Goal: Task Accomplishment & Management: Manage account settings

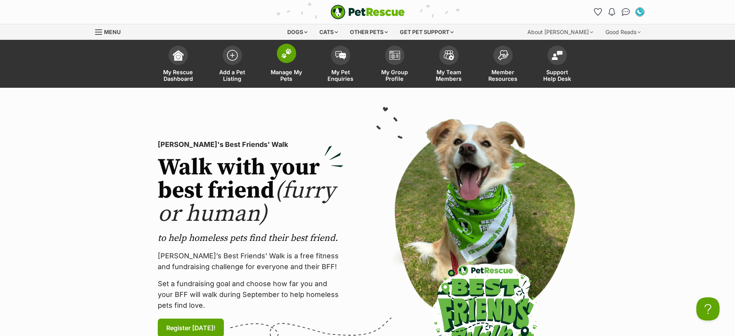
click at [288, 56] on img at bounding box center [286, 53] width 11 height 10
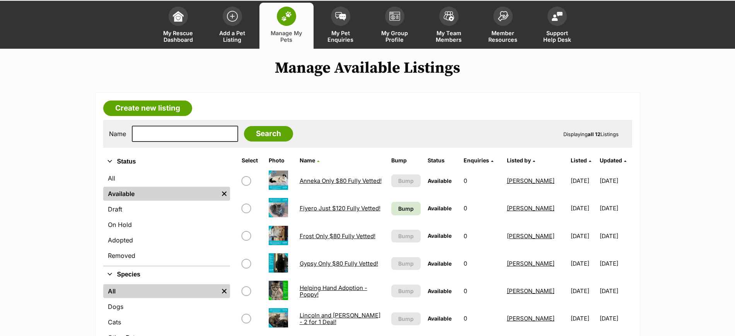
scroll to position [97, 0]
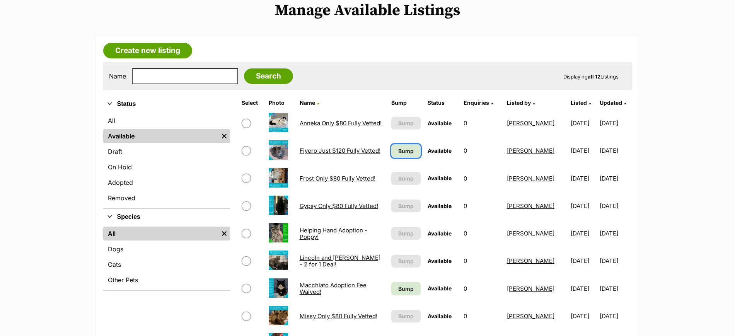
click at [402, 152] on span "Bump" at bounding box center [405, 151] width 15 height 8
click at [404, 288] on span "Bump" at bounding box center [405, 288] width 15 height 8
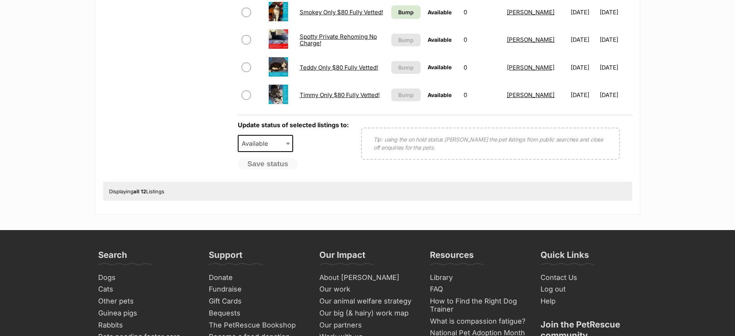
scroll to position [435, 0]
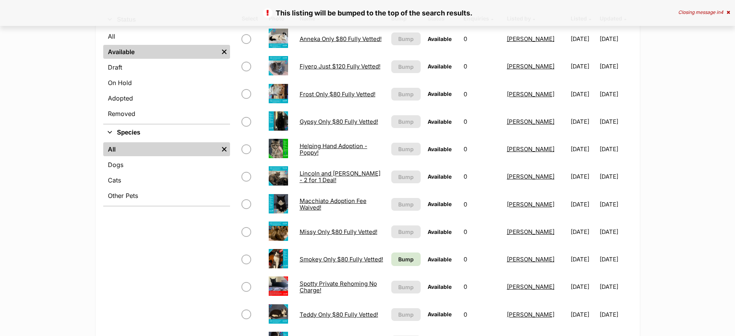
scroll to position [242, 0]
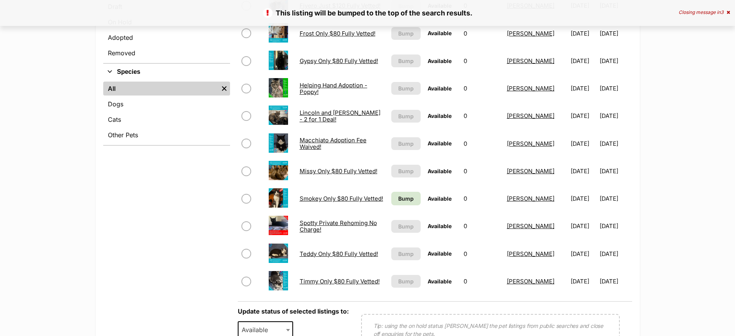
click at [244, 88] on input "checkbox" at bounding box center [246, 88] width 9 height 9
checkbox input "true"
click at [254, 328] on span "Available" at bounding box center [257, 329] width 37 height 11
select select "rehomed"
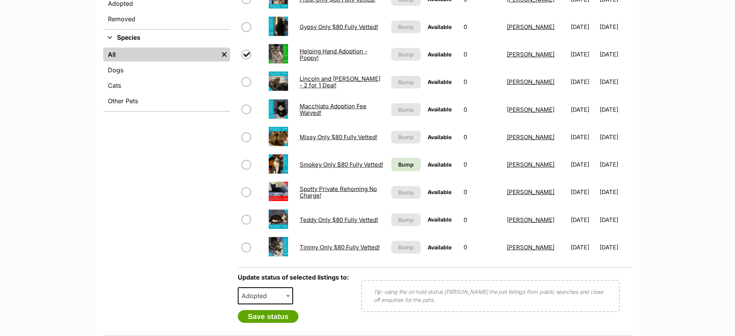
scroll to position [292, 0]
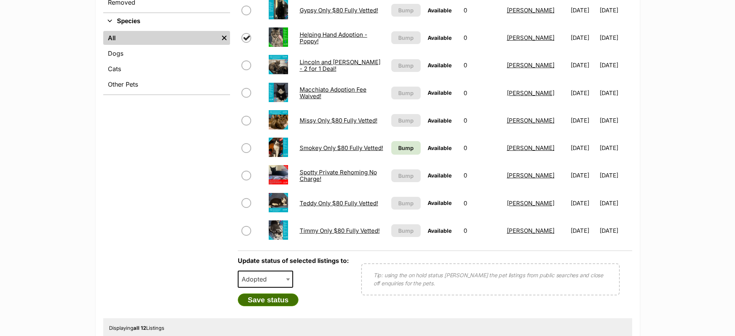
click at [271, 300] on button "Save status" at bounding box center [268, 299] width 61 height 13
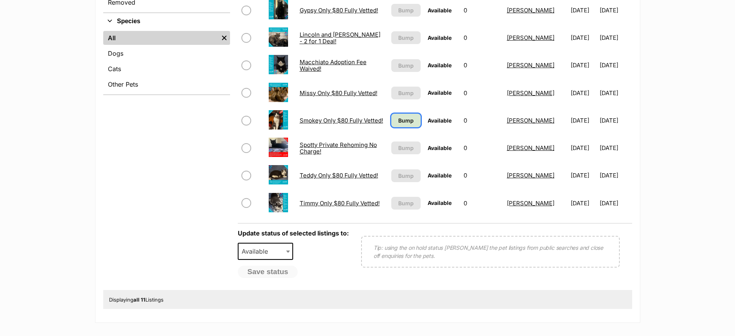
click at [394, 121] on link "Bump" at bounding box center [405, 121] width 29 height 14
